Goal: Information Seeking & Learning: Learn about a topic

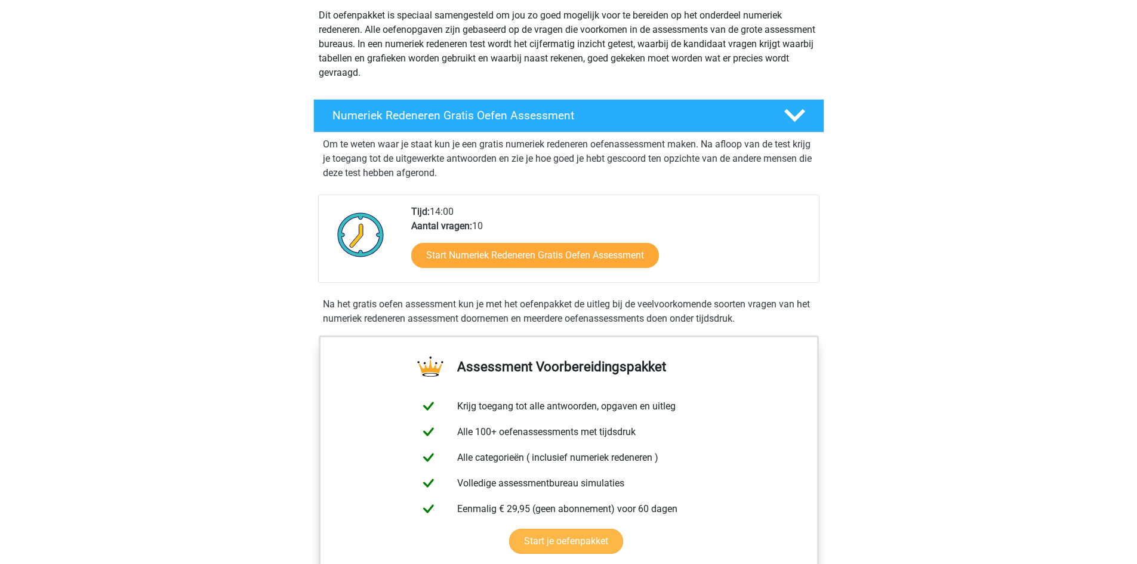
scroll to position [119, 0]
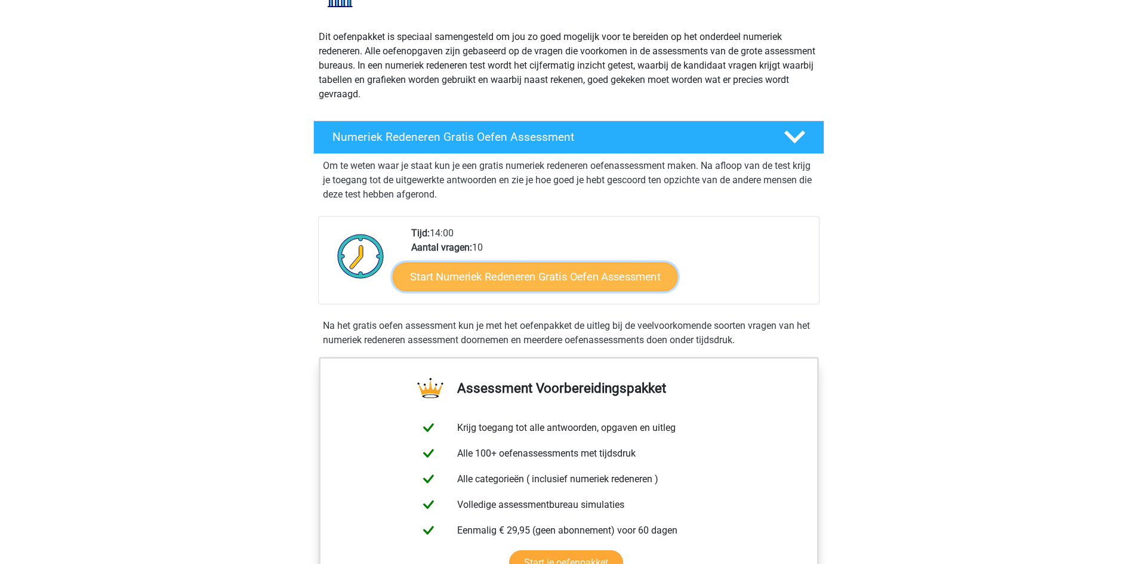
click at [535, 276] on link "Start Numeriek Redeneren Gratis Oefen Assessment" at bounding box center [535, 276] width 285 height 29
click at [551, 270] on link "Start Numeriek Redeneren Gratis Oefen Assessment" at bounding box center [535, 276] width 285 height 29
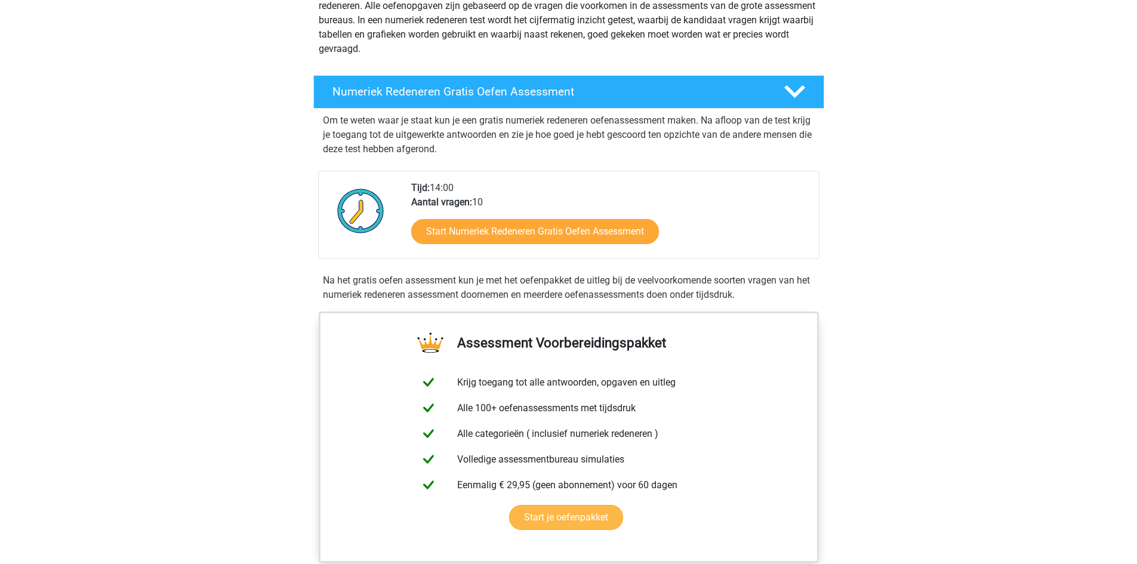
scroll to position [239, 0]
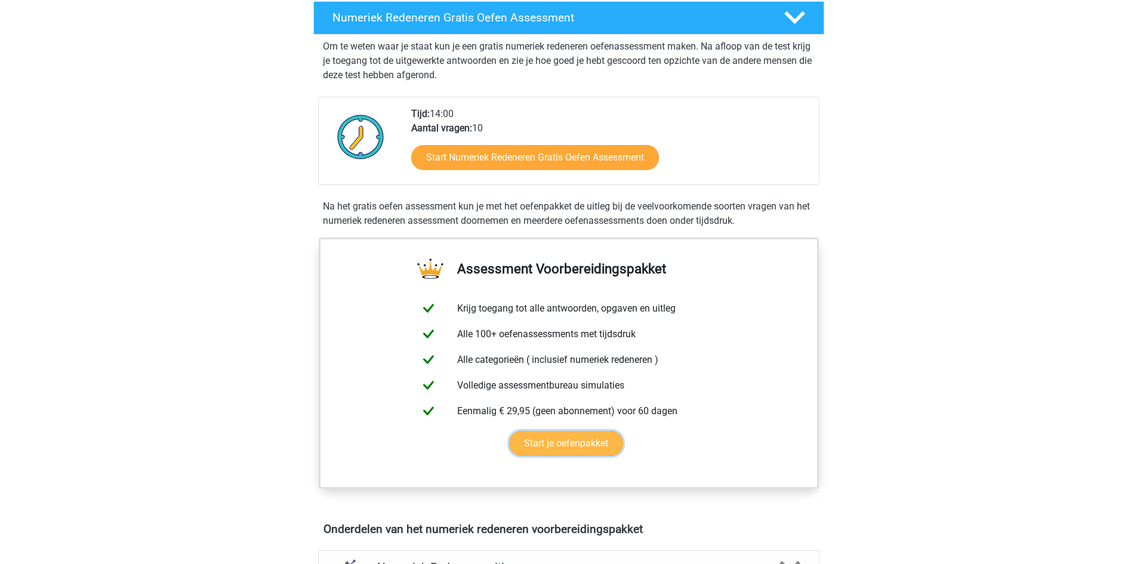
click at [565, 447] on link "Start je oefenpakket" at bounding box center [566, 443] width 114 height 25
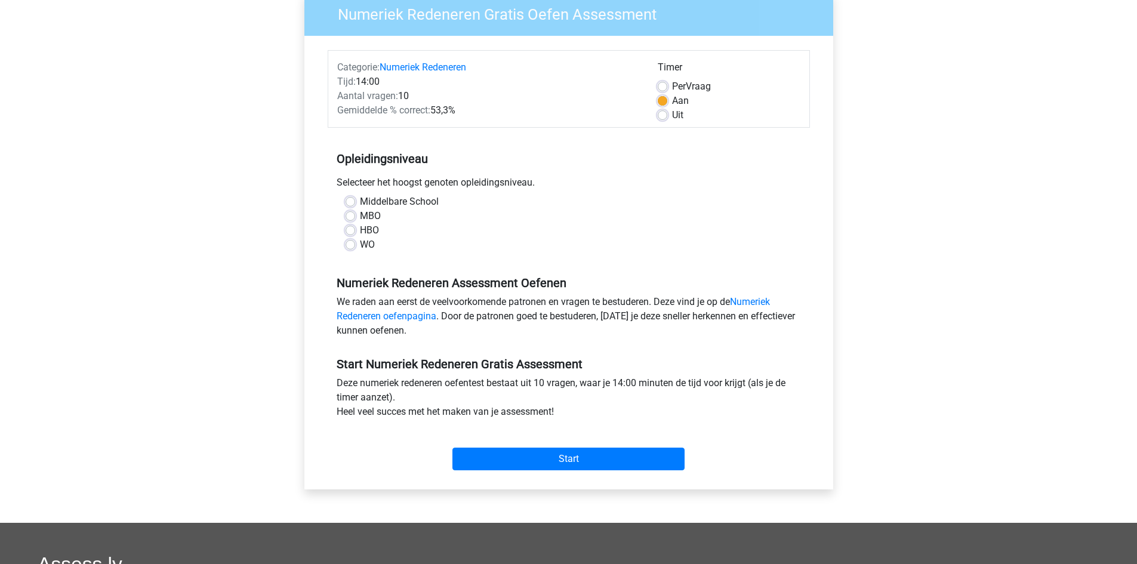
scroll to position [179, 0]
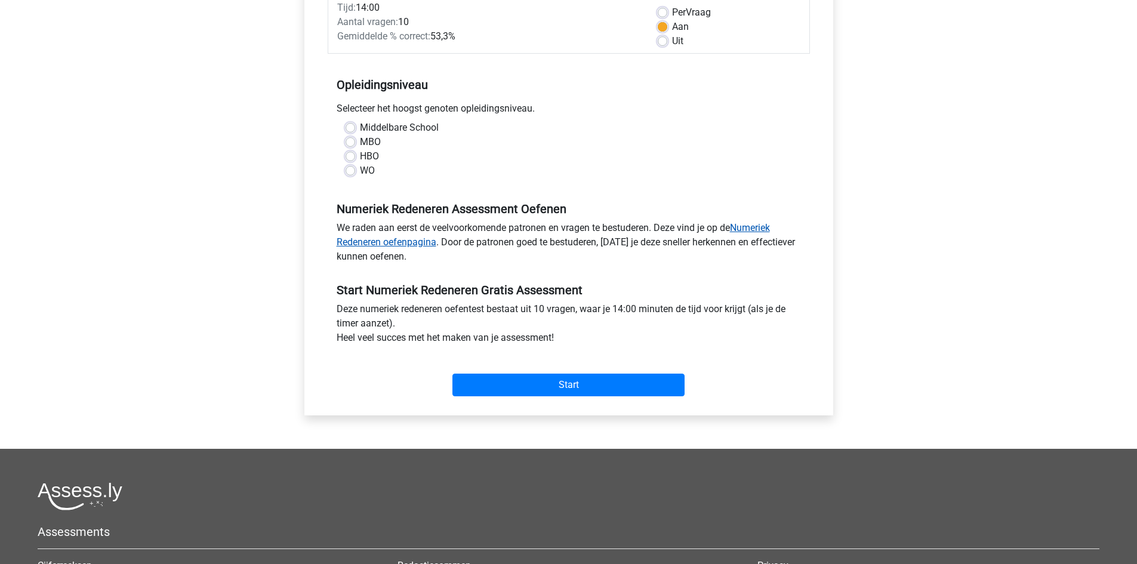
click at [750, 227] on link "Numeriek Redeneren oefenpagina" at bounding box center [553, 235] width 433 height 26
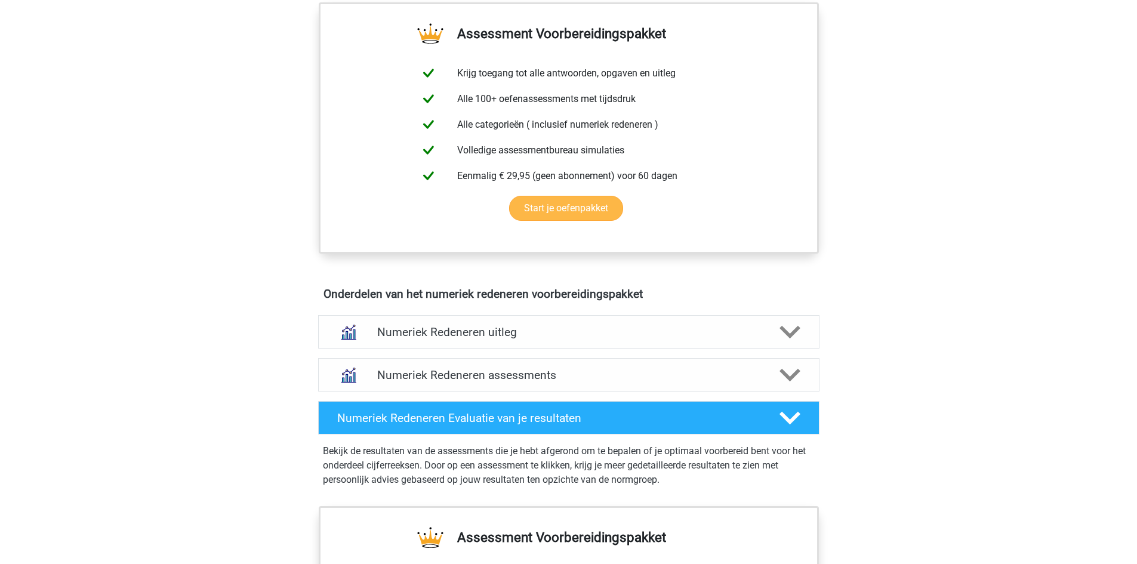
scroll to position [478, 0]
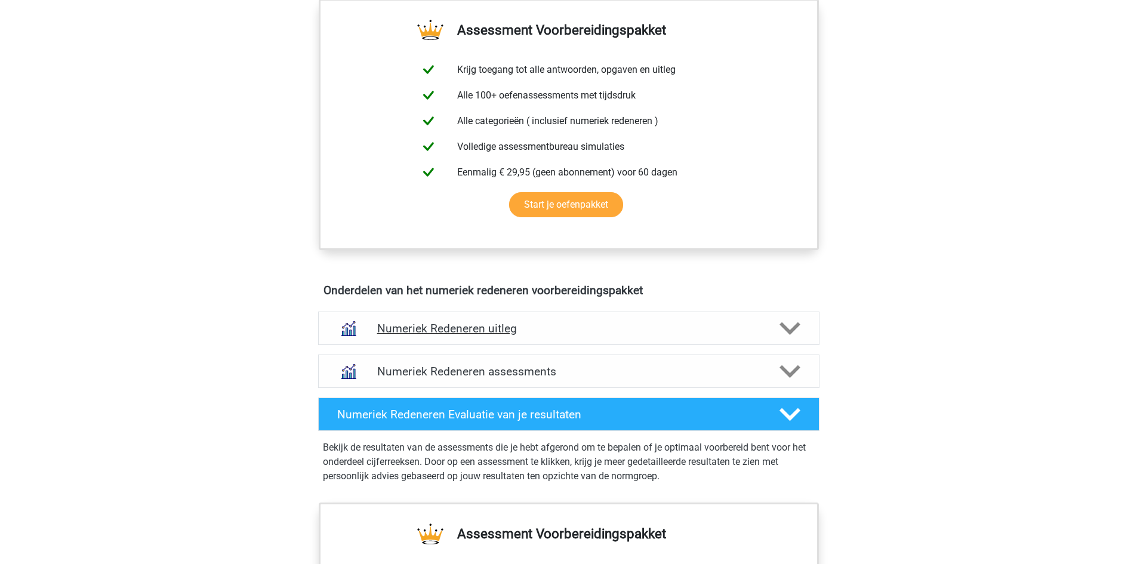
click at [492, 329] on h4 "Numeriek Redeneren uitleg" at bounding box center [568, 329] width 383 height 14
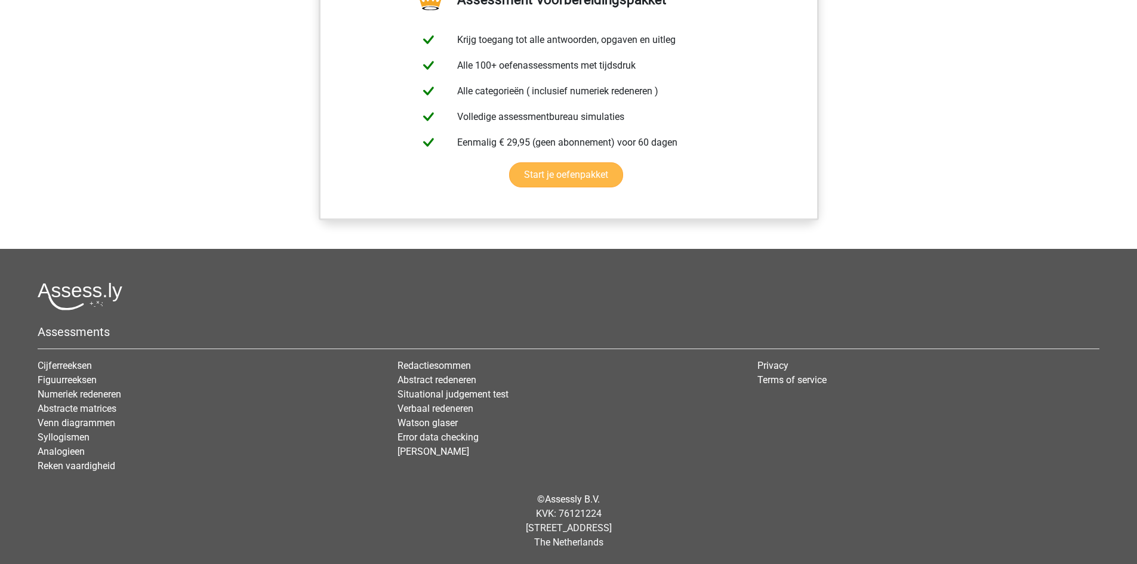
scroll to position [817, 0]
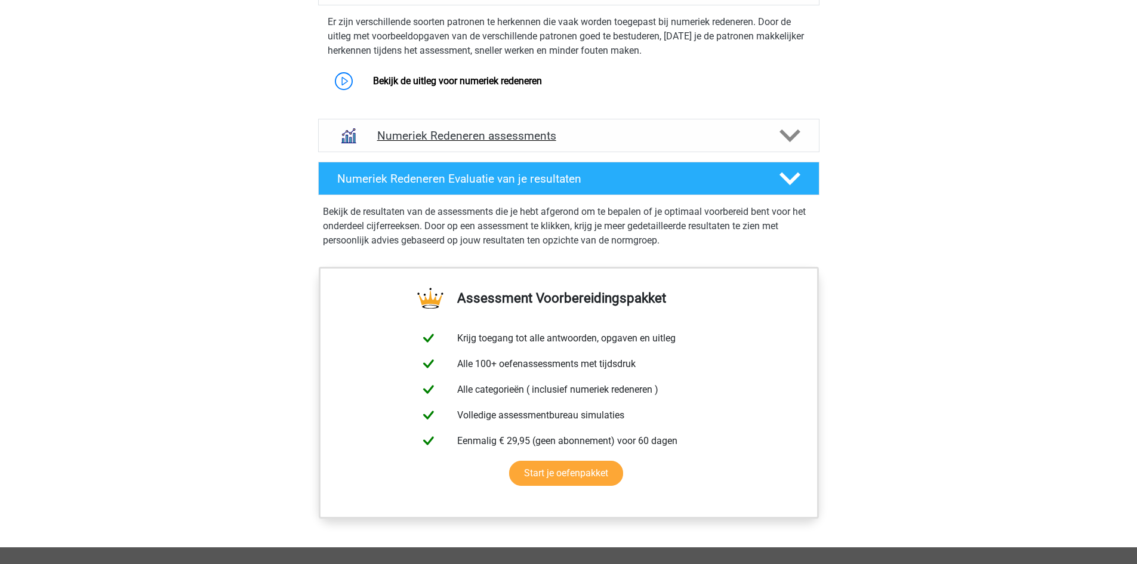
click at [788, 136] on polygon at bounding box center [790, 136] width 21 height 13
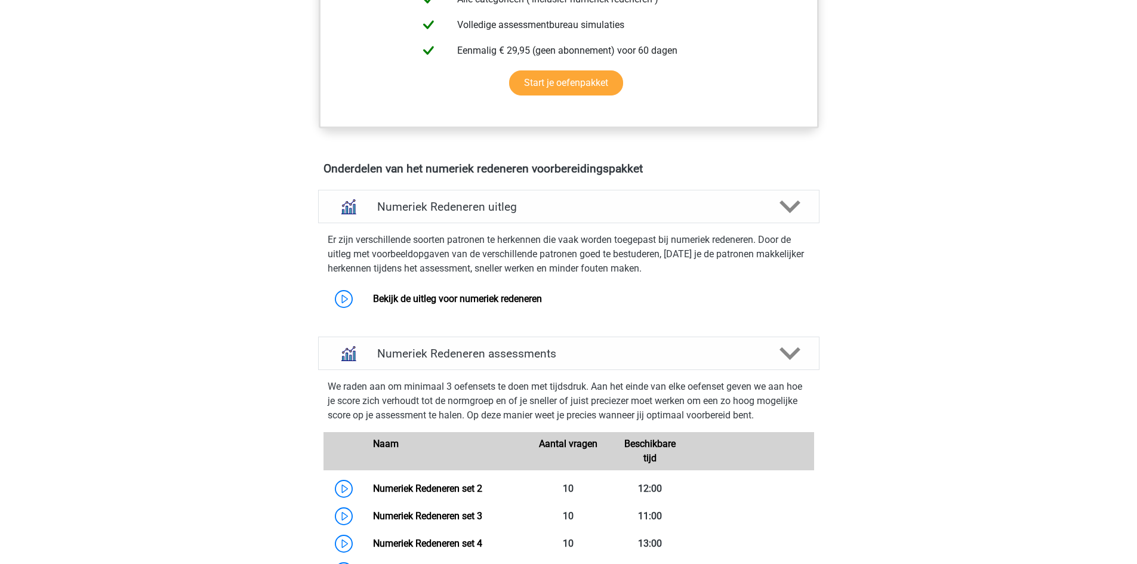
scroll to position [579, 0]
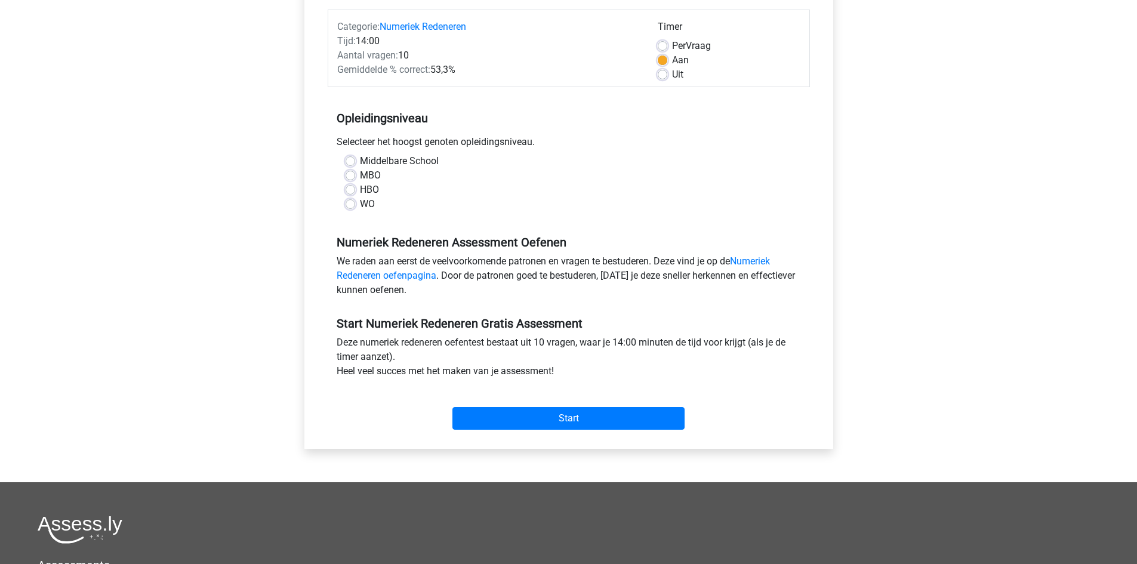
scroll to position [179, 0]
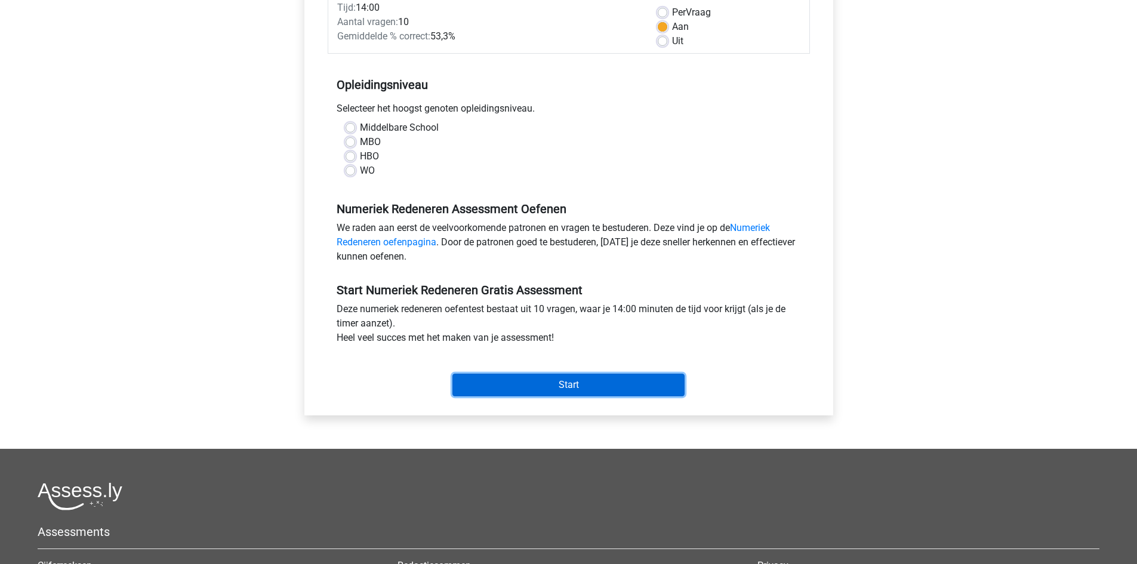
click at [571, 380] on input "Start" at bounding box center [569, 385] width 232 height 23
click at [237, 145] on div "Registreer Nederlands English" at bounding box center [568, 292] width 1137 height 943
click at [360, 127] on label "Middelbare School" at bounding box center [399, 128] width 79 height 14
click at [352, 127] on input "Middelbare School" at bounding box center [351, 127] width 10 height 12
radio input "true"
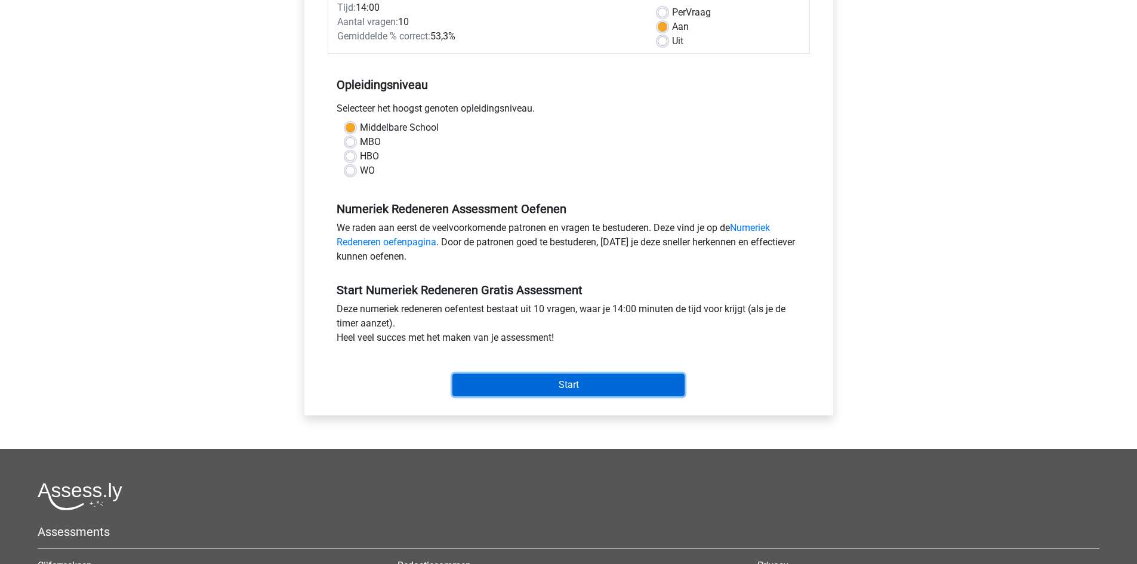
click at [548, 382] on input "Start" at bounding box center [569, 385] width 232 height 23
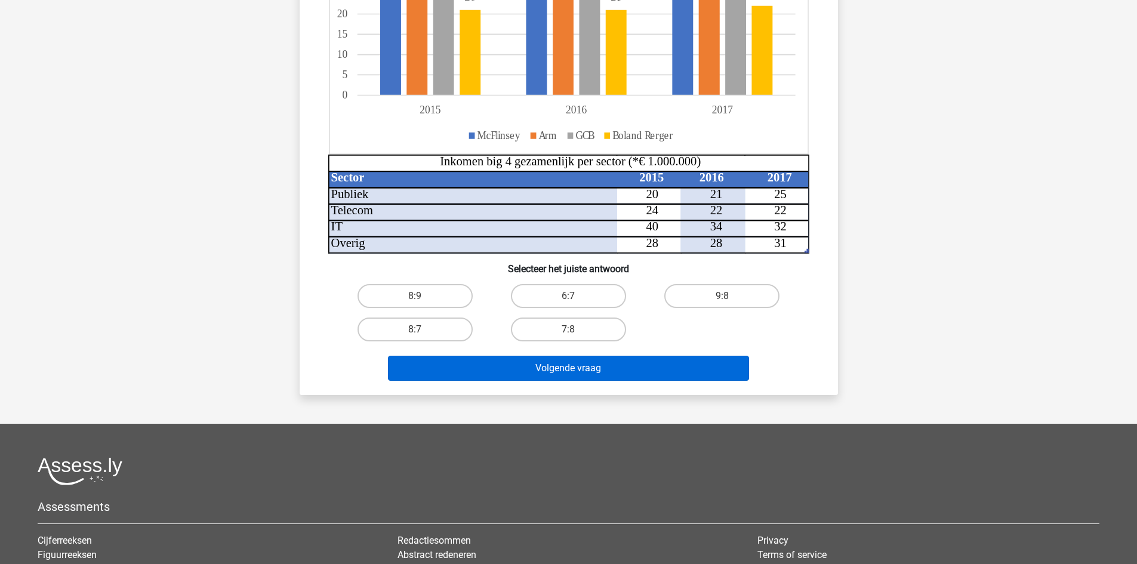
scroll to position [119, 0]
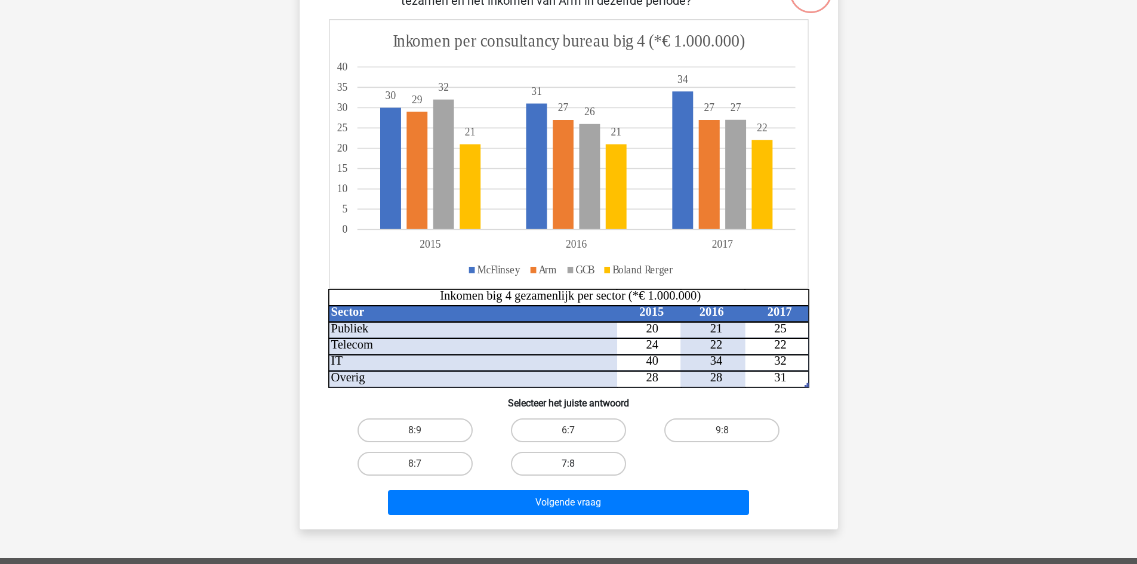
click at [556, 460] on label "7:8" at bounding box center [568, 464] width 115 height 24
click at [568, 464] on input "7:8" at bounding box center [572, 468] width 8 height 8
radio input "true"
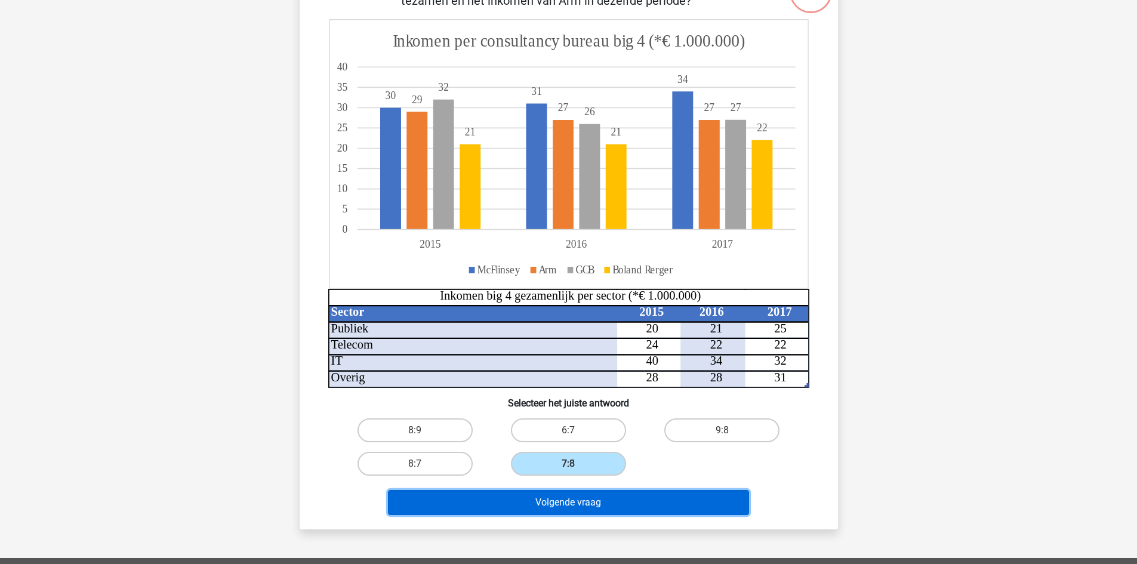
click at [561, 506] on button "Volgende vraag" at bounding box center [568, 502] width 361 height 25
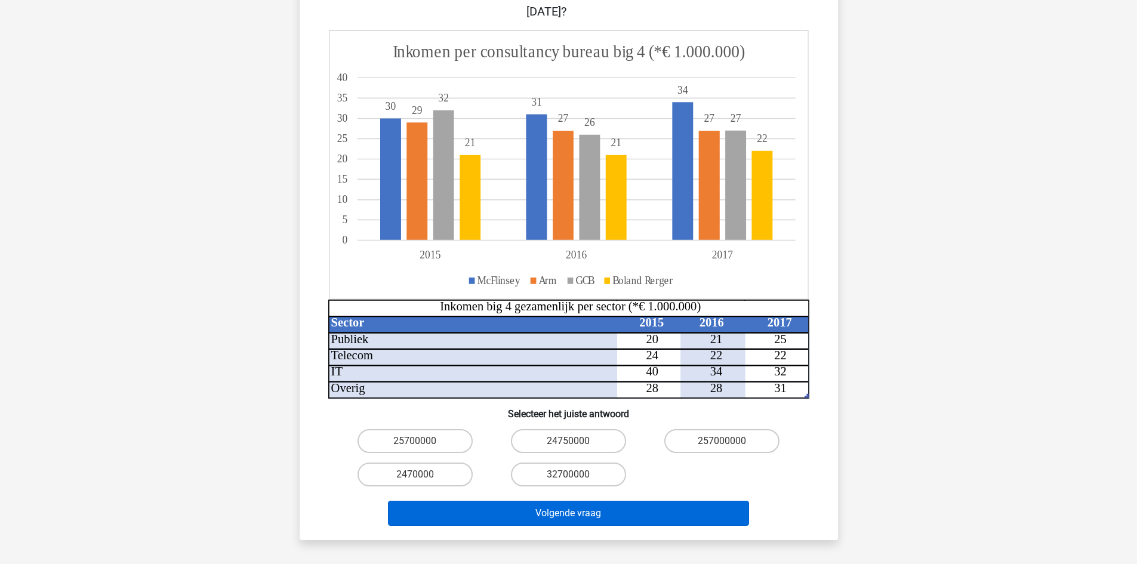
scroll to position [179, 0]
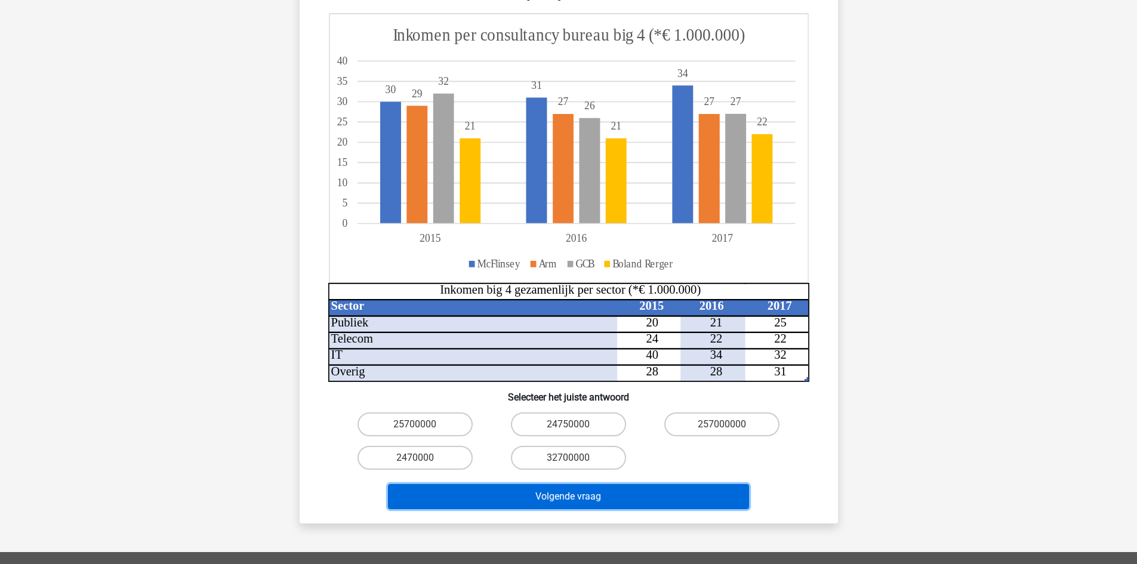
click at [568, 484] on button "Volgende vraag" at bounding box center [568, 496] width 361 height 25
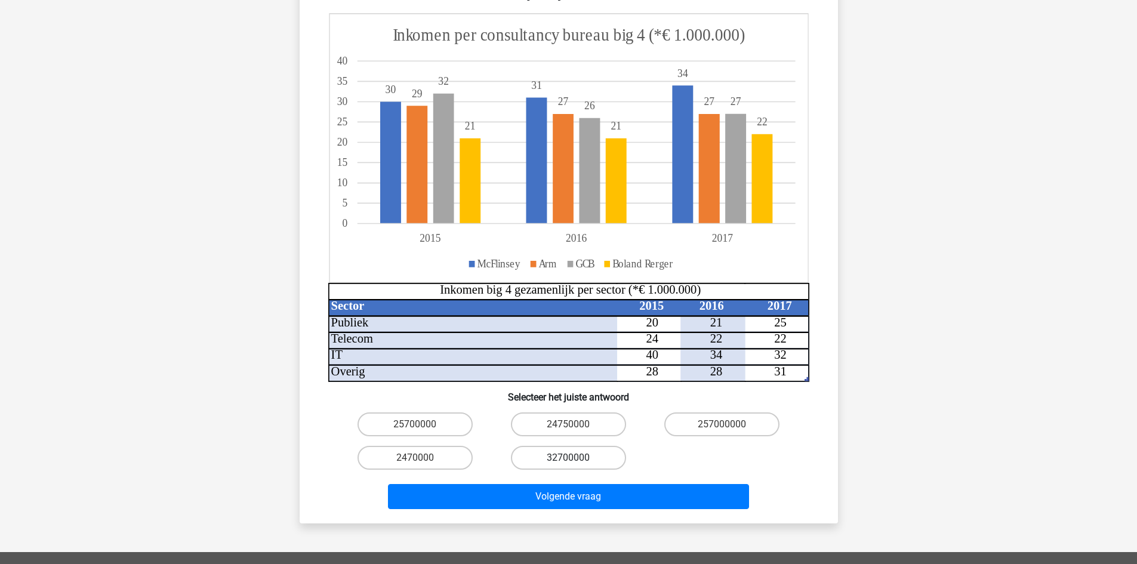
click at [551, 446] on label "32700000" at bounding box center [568, 458] width 115 height 24
click at [568, 458] on input "32700000" at bounding box center [572, 462] width 8 height 8
radio input "true"
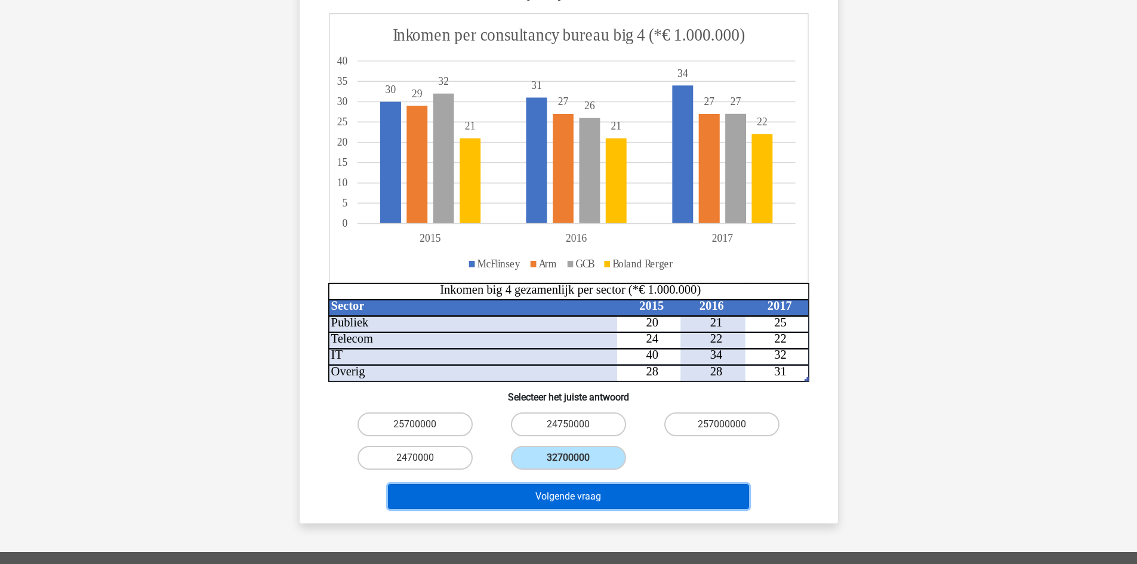
click at [565, 484] on button "Volgende vraag" at bounding box center [568, 496] width 361 height 25
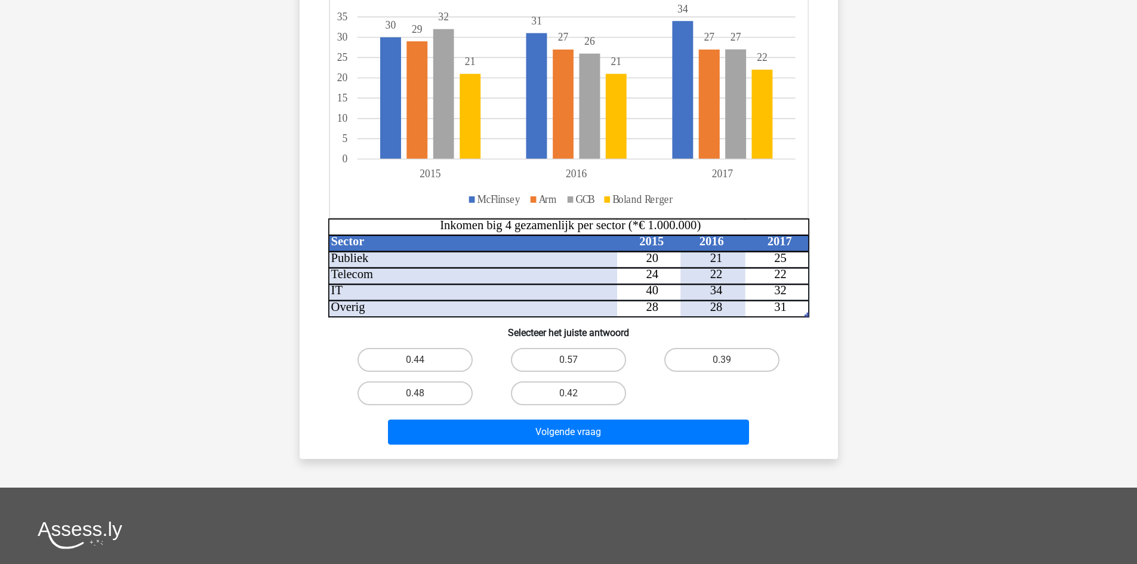
scroll to position [239, 0]
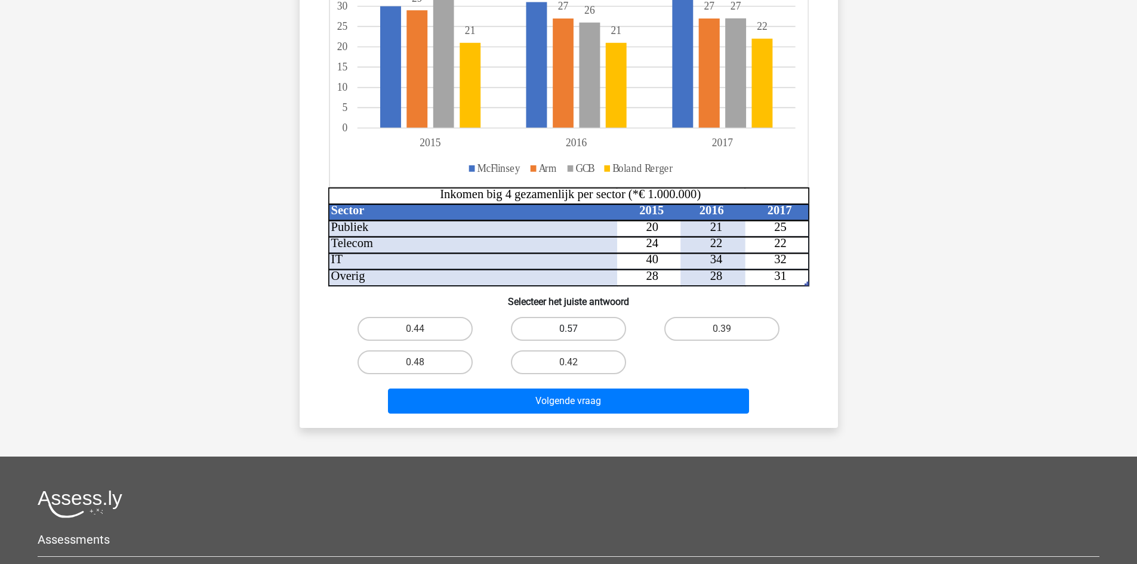
click at [564, 334] on label "0.57" at bounding box center [568, 329] width 115 height 24
click at [568, 334] on input "0.57" at bounding box center [572, 333] width 8 height 8
radio input "true"
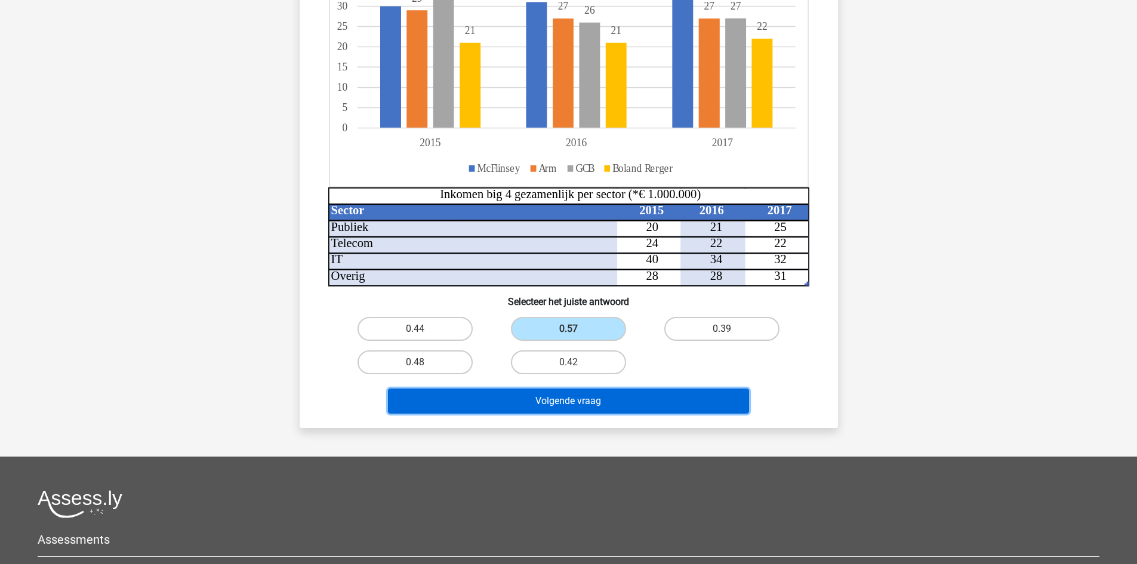
click at [576, 398] on button "Volgende vraag" at bounding box center [568, 401] width 361 height 25
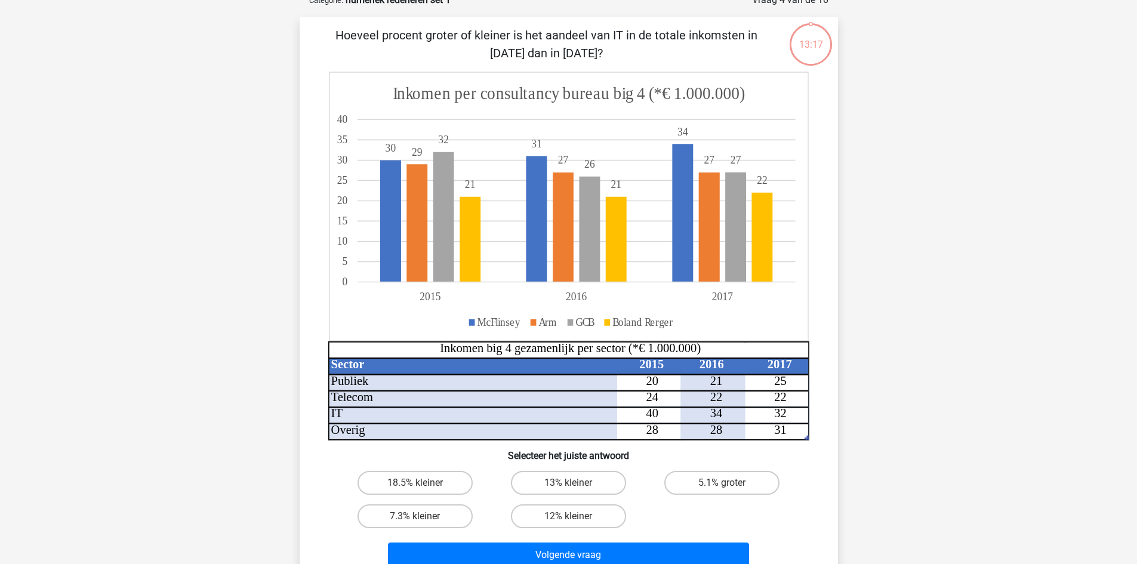
scroll to position [60, 0]
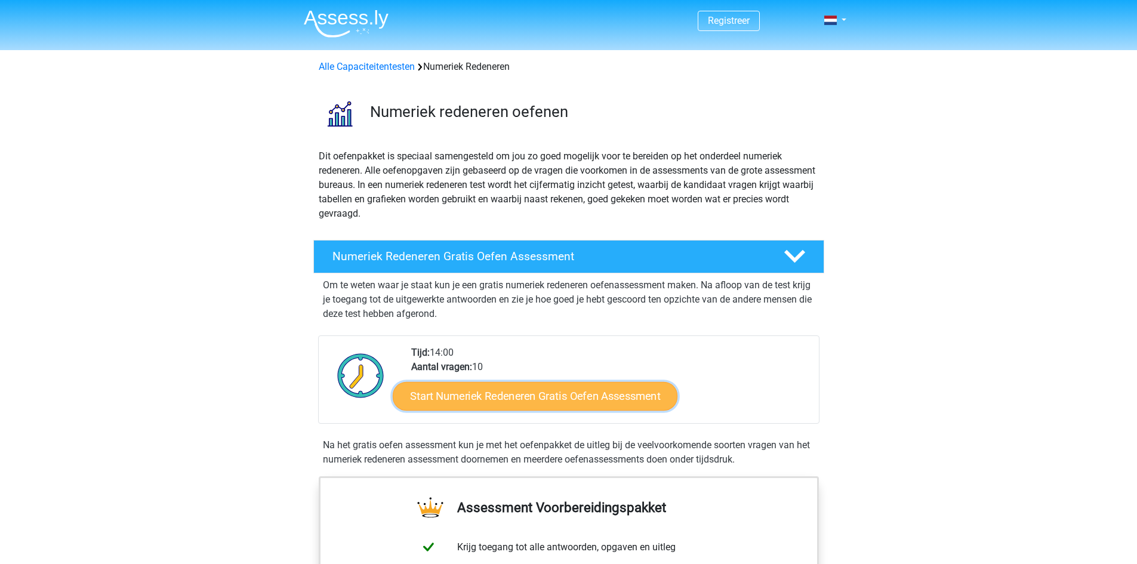
click at [472, 393] on link "Start Numeriek Redeneren Gratis Oefen Assessment" at bounding box center [535, 396] width 285 height 29
